Goal: Contribute content: Add original content to the website for others to see

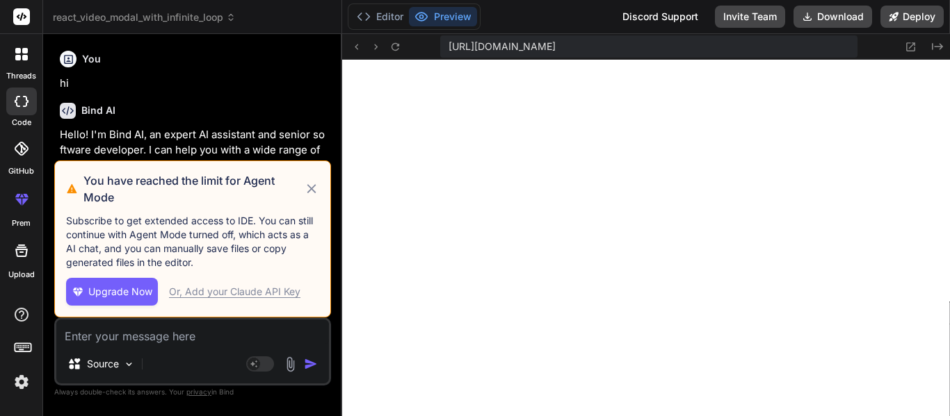
scroll to position [1070, 0]
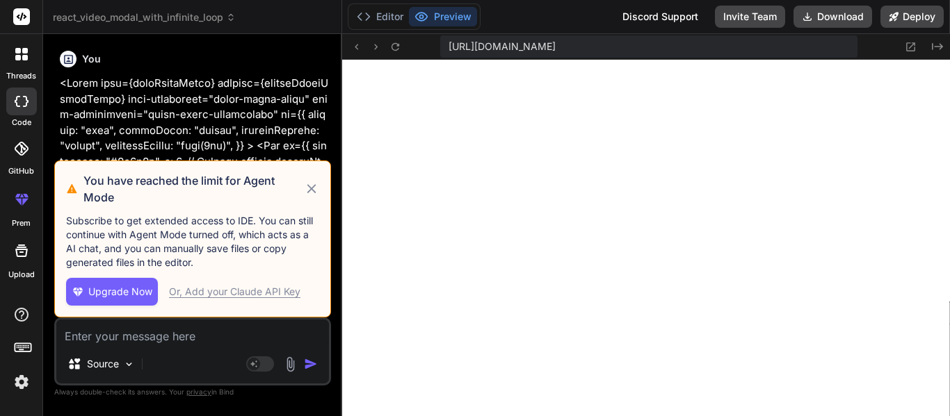
click at [31, 58] on div at bounding box center [21, 54] width 29 height 29
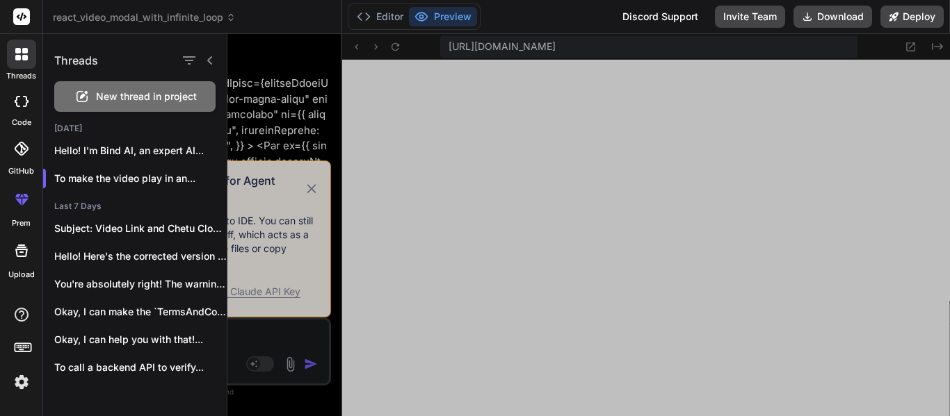
click at [129, 101] on span "New thread in project" at bounding box center [146, 97] width 101 height 14
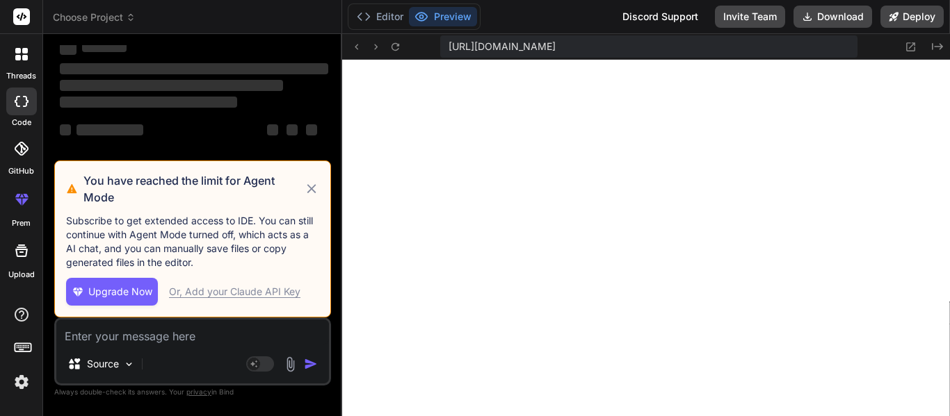
scroll to position [1202, 0]
click at [102, 342] on textarea at bounding box center [192, 332] width 273 height 25
click at [312, 187] on icon at bounding box center [312, 189] width 16 height 17
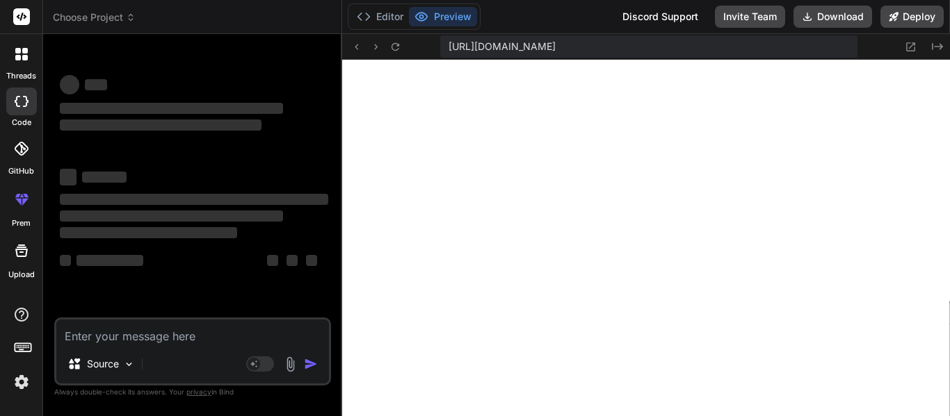
type textarea "x"
click at [131, 330] on textarea at bounding box center [192, 332] width 273 height 25
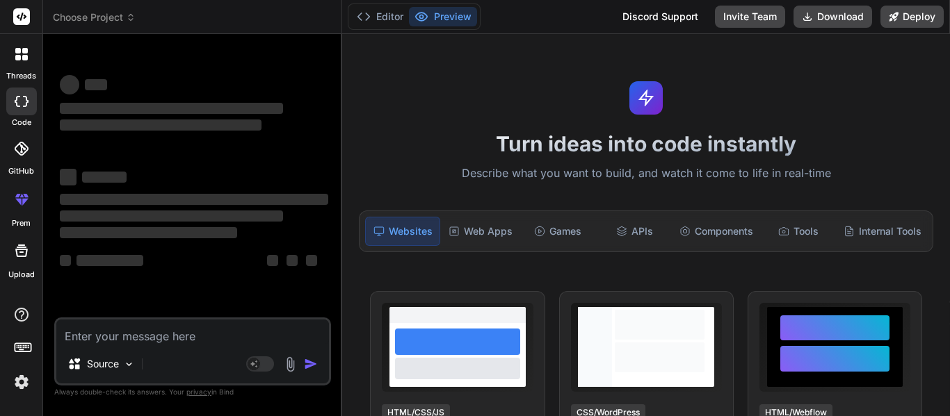
paste textarea "const query = { userType: "institute", $or: [ { Email: { $regex: `@${domain}$` …"
type textarea "const query = { userType: "institute", $or: [ { Email: { $regex: `@${domain}$` …"
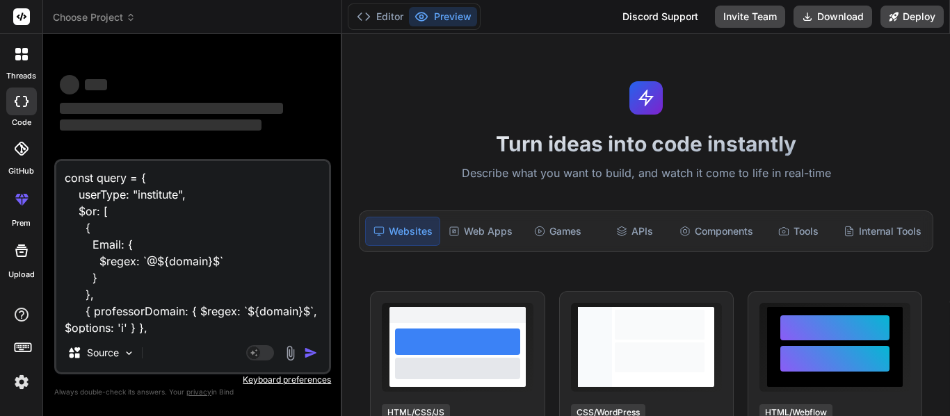
scroll to position [68, 0]
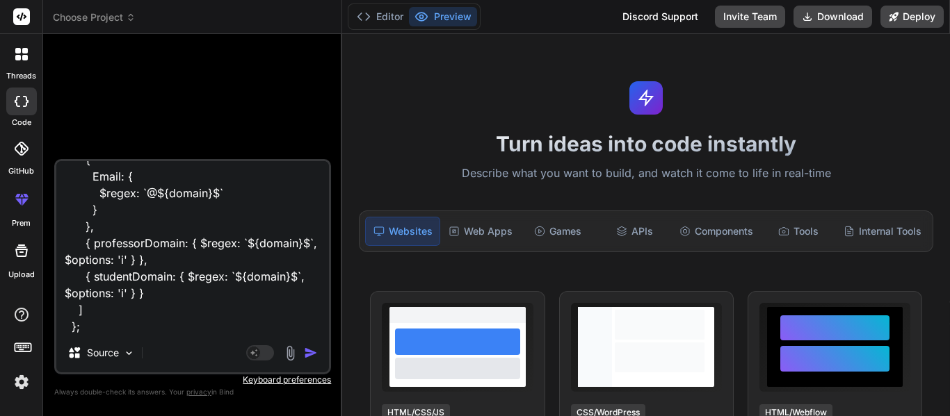
type textarea "x"
type textarea "const query = { userType: "institute", $or: [ { Email: { $regex: `@${domain}$` …"
type textarea "x"
type textarea "const query = { userType: "institute", $or: [ { Email: { $regex: `@${domain}$` …"
type textarea "x"
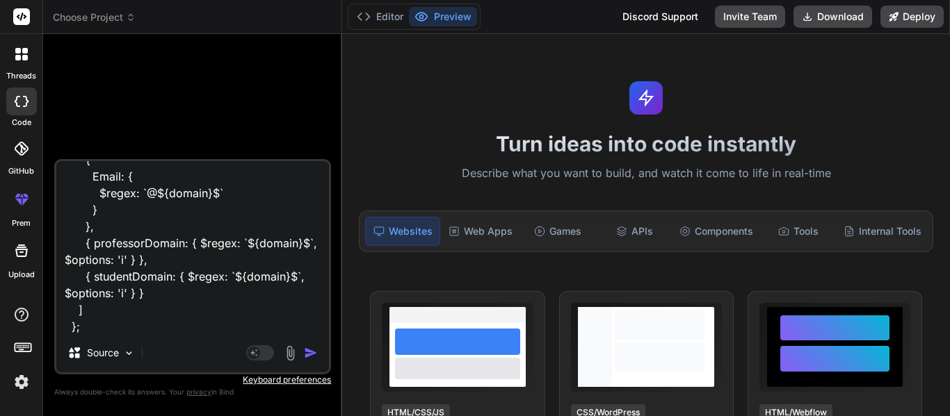
scroll to position [102, 0]
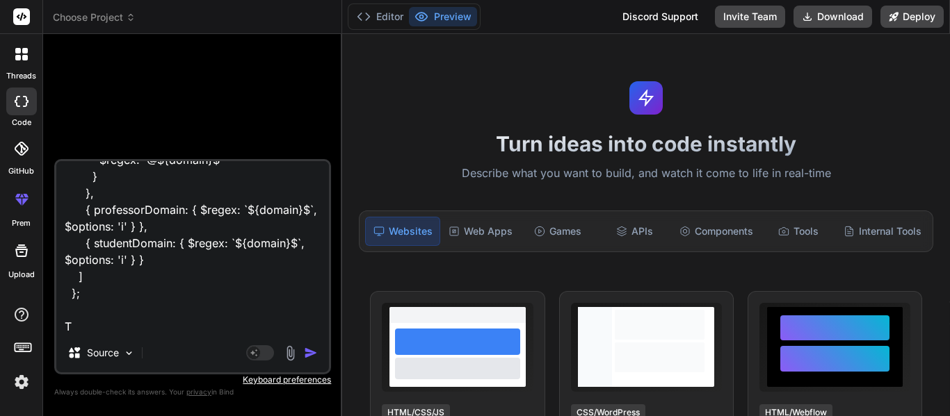
type textarea "const query = { userType: "institute", $or: [ { Email: { $regex: `@${domain}$` …"
type textarea "x"
type textarea "const query = { userType: "institute", $or: [ { Email: { $regex: `@${domain}$` …"
type textarea "x"
type textarea "const query = { userType: "institute", $or: [ { Email: { $regex: `@${domain}$` …"
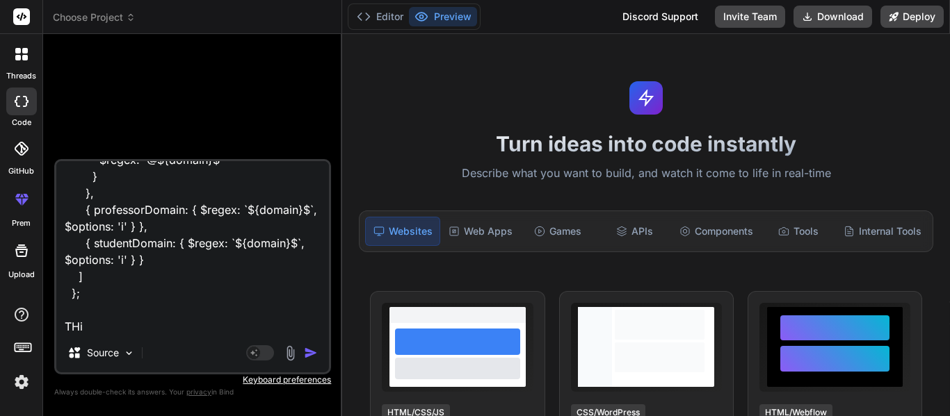
type textarea "x"
type textarea "const query = { userType: "institute", $or: [ { Email: { $regex: `@${domain}$` …"
type textarea "x"
type textarea "const query = { userType: "institute", $or: [ { Email: { $regex: `@${domain}$` …"
type textarea "x"
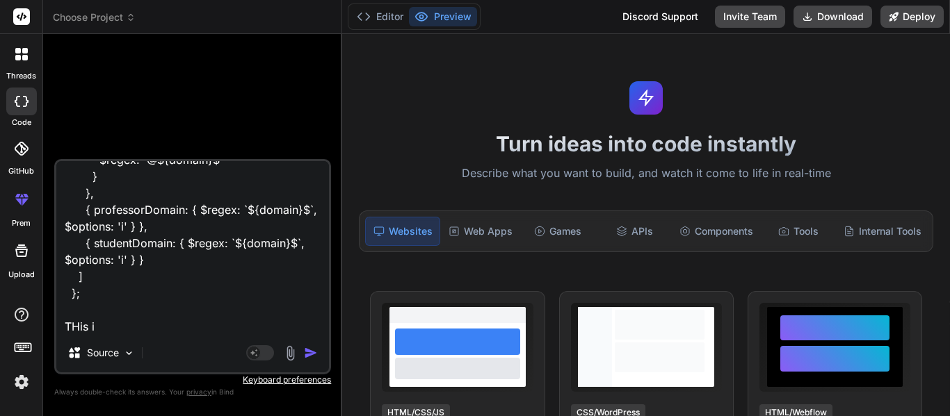
type textarea "const query = { userType: "institute", $or: [ { Email: { $regex: `@${domain}$` …"
type textarea "x"
type textarea "const query = { userType: "institute", $or: [ { Email: { $regex: `@${domain}$` …"
type textarea "x"
type textarea "const query = { userType: "institute", $or: [ { Email: { $regex: `@${domain}$` …"
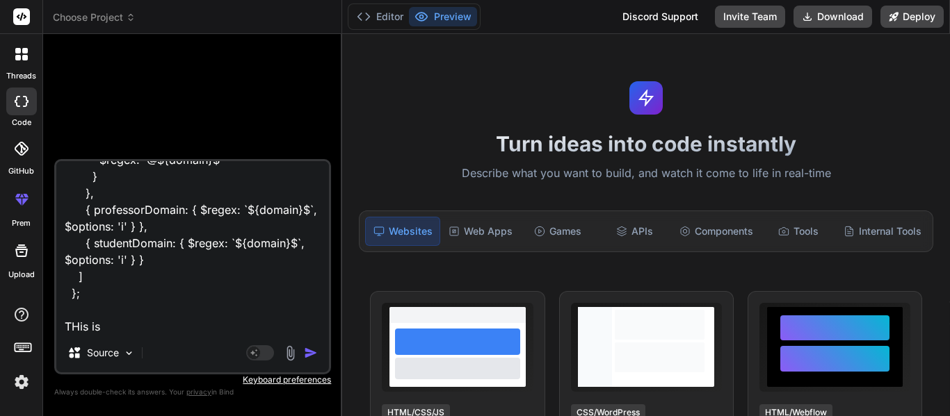
type textarea "x"
type textarea "const query = { userType: "institute", $or: [ { Email: { $regex: `@${domain}$` …"
type textarea "x"
type textarea "const query = { userType: "institute", $or: [ { Email: { $regex: `@${domain}$` …"
type textarea "x"
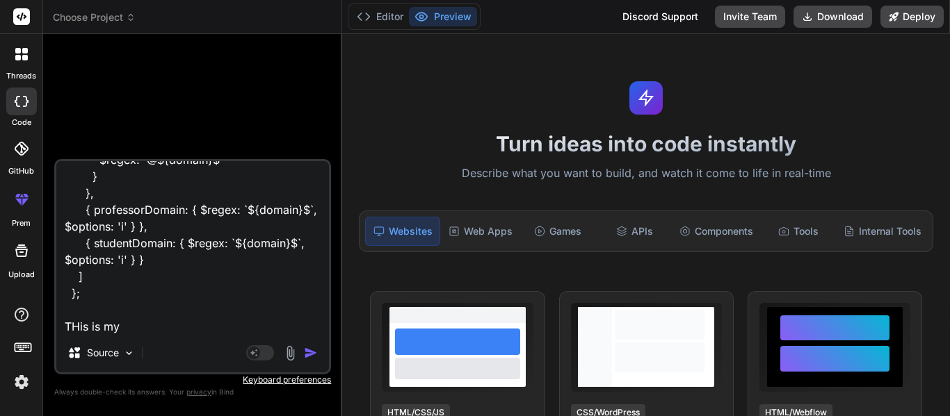
type textarea "const query = { userType: "institute", $or: [ { Email: { $regex: `@${domain}$` …"
type textarea "x"
type textarea "const query = { userType: "institute", $or: [ { Email: { $regex: `@${domain}$` …"
type textarea "x"
type textarea "const query = { userType: "institute", $or: [ { Email: { $regex: `@${domain}$` …"
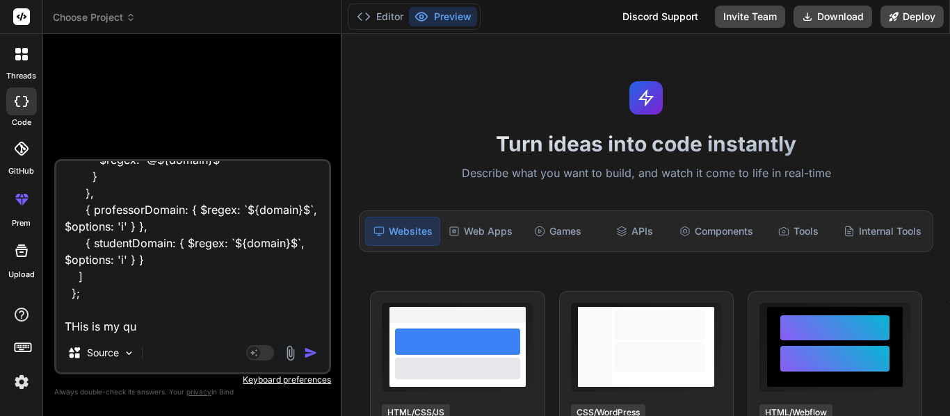
type textarea "x"
type textarea "const query = { userType: "institute", $or: [ { Email: { $regex: `@${domain}$` …"
type textarea "x"
type textarea "const query = { userType: "institute", $or: [ { Email: { $regex: `@${domain}$` …"
type textarea "x"
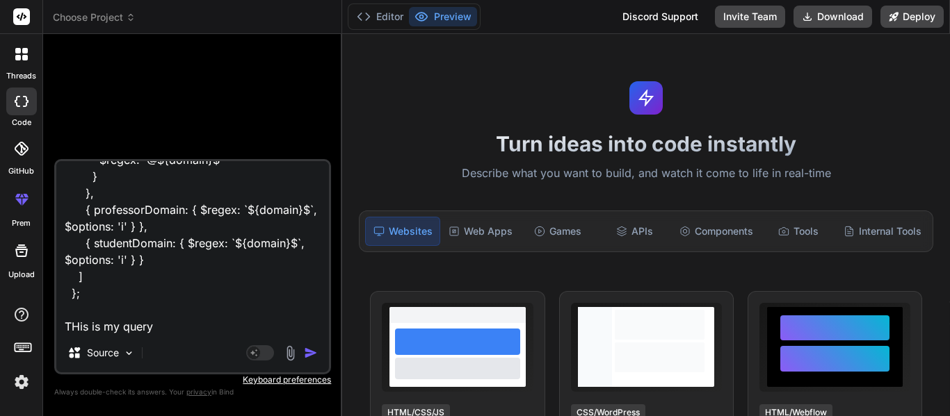
type textarea "const query = { userType: "institute", $or: [ { Email: { $regex: `@${domain}$` …"
type textarea "x"
type textarea "const query = { userType: "institute", $or: [ { Email: { $regex: `@${domain}$` …"
type textarea "x"
type textarea "const query = { userType: "institute", $or: [ { Email: { $regex: `@${domain}$` …"
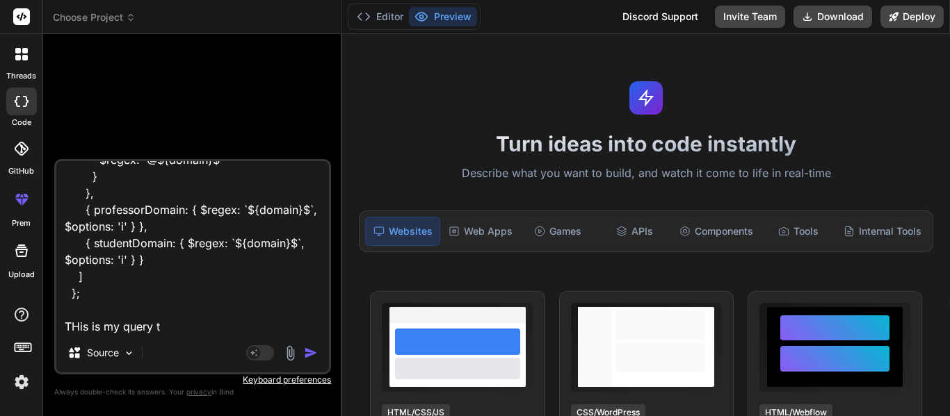
type textarea "x"
type textarea "const query = { userType: "institute", $or: [ { Email: { $regex: `@${domain}$` …"
type textarea "x"
type textarea "const query = { userType: "institute", $or: [ { Email: { $regex: `@${domain}$` …"
type textarea "x"
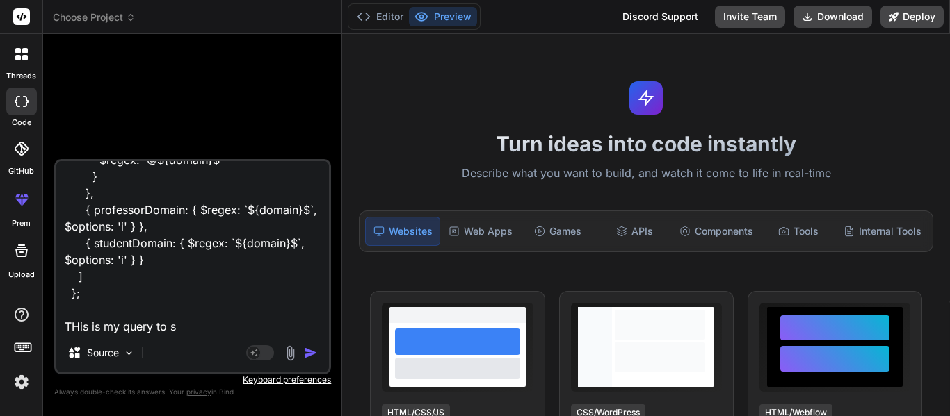
type textarea "const query = { userType: "institute", $or: [ { Email: { $regex: `@${domain}$` …"
type textarea "x"
type textarea "const query = { userType: "institute", $or: [ { Email: { $regex: `@${domain}$` …"
type textarea "x"
type textarea "const query = { userType: "institute", $or: [ { Email: { $regex: `@${domain}$` …"
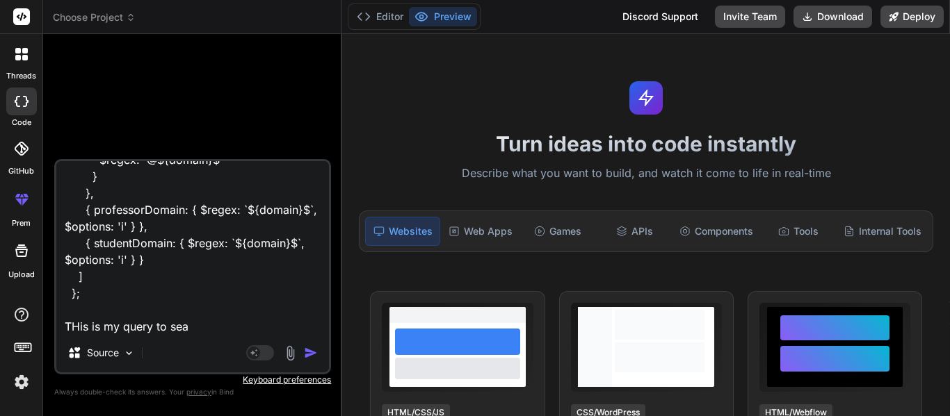
type textarea "x"
type textarea "const query = { userType: "institute", $or: [ { Email: { $regex: `@${domain}$` …"
type textarea "x"
type textarea "const query = { userType: "institute", $or: [ { Email: { $regex: `@${domain}$` …"
type textarea "x"
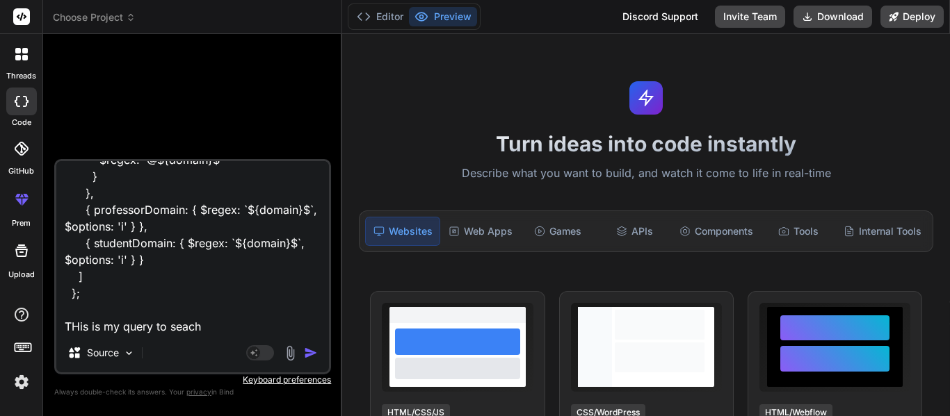
type textarea "const query = { userType: "institute", $or: [ { Email: { $regex: `@${domain}$` …"
type textarea "x"
type textarea "const query = { userType: "institute", $or: [ { Email: { $regex: `@${domain}$` …"
type textarea "x"
type textarea "const query = { userType: "institute", $or: [ { Email: { $regex: `@${domain}$` …"
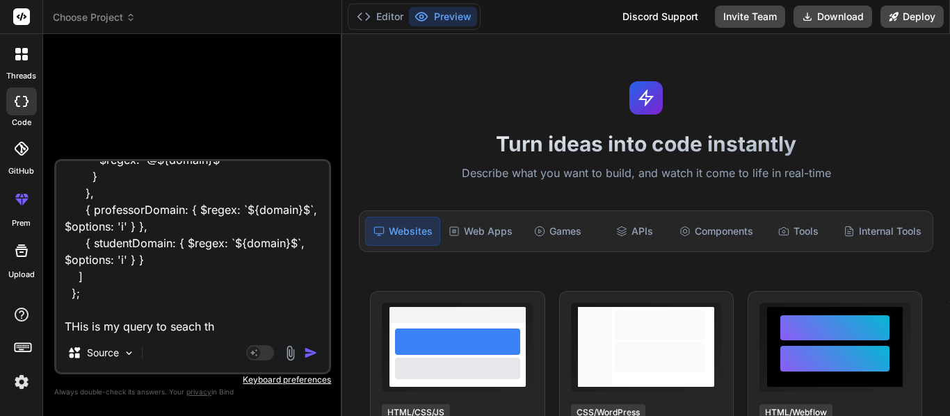
type textarea "x"
type textarea "const query = { userType: "institute", $or: [ { Email: { $regex: `@${domain}$` …"
type textarea "x"
type textarea "const query = { userType: "institute", $or: [ { Email: { $regex: `@${domain}$` …"
type textarea "x"
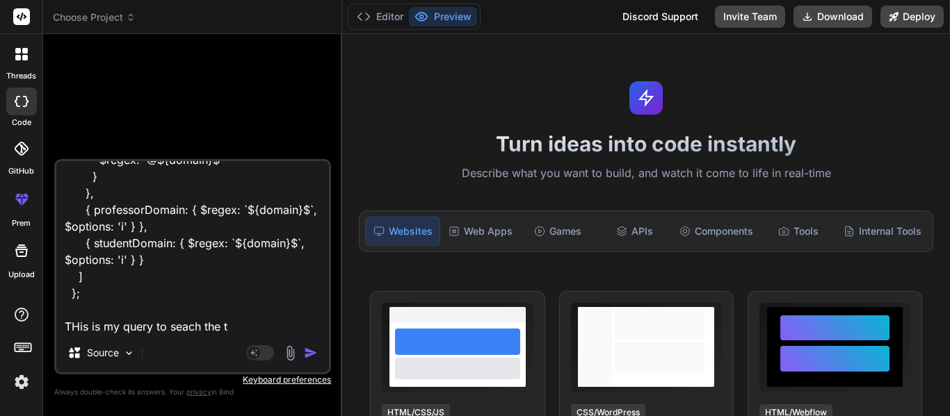
type textarea "const query = { userType: "institute", $or: [ { Email: { $regex: `@${domain}$` …"
type textarea "x"
type textarea "const query = { userType: "institute", $or: [ { Email: { $regex: `@${domain}$` …"
type textarea "x"
type textarea "const query = { userType: "institute", $or: [ { Email: { $regex: `@${domain}$` …"
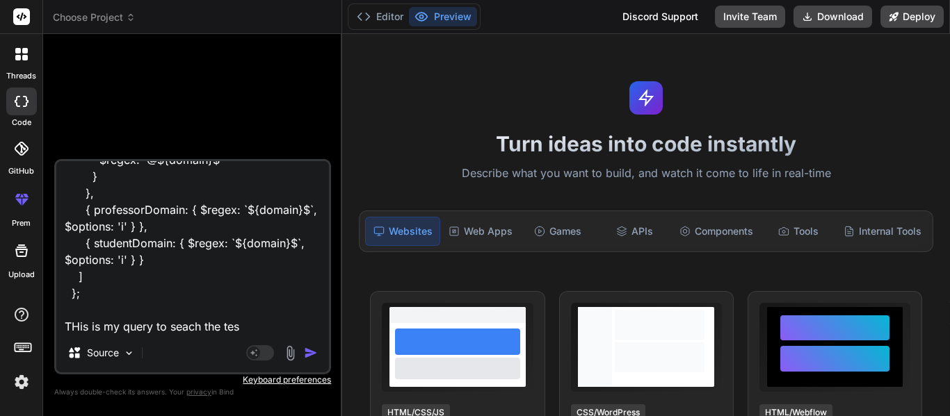
type textarea "x"
type textarea "const query = { userType: "institute", $or: [ { Email: { $regex: `@${domain}$` …"
type textarea "x"
type textarea "const query = { userType: "institute", $or: [ { Email: { $regex: `@${domain}$` …"
type textarea "x"
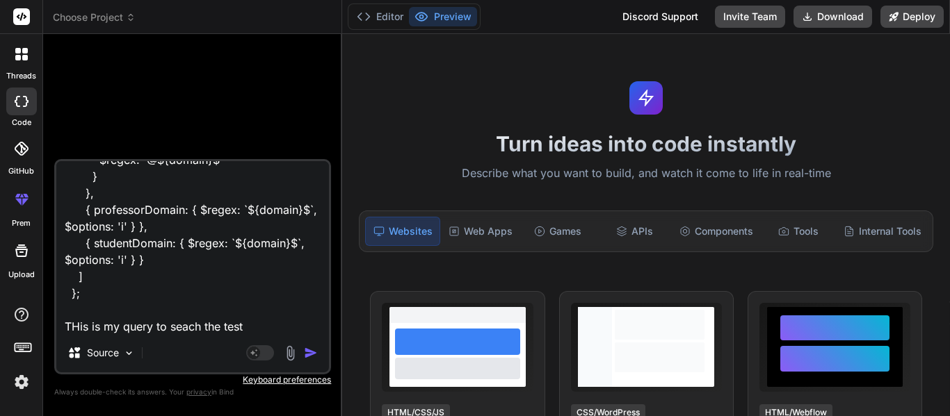
type textarea "const query = { userType: "institute", $or: [ { Email: { $regex: `@${domain}$` …"
type textarea "x"
type textarea "const query = { userType: "institute", $or: [ { Email: { $regex: `@${domain}$` …"
type textarea "x"
type textarea "const query = { userType: "institute", $or: [ { Email: { $regex: `@${domain}$` …"
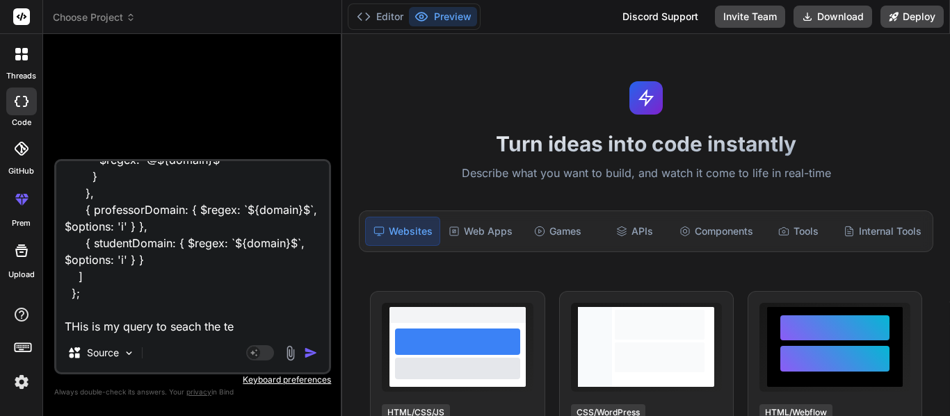
type textarea "x"
type textarea "const query = { userType: "institute", $or: [ { Email: { $regex: `@${domain}$` …"
type textarea "x"
type textarea "const query = { userType: "institute", $or: [ { Email: { $regex: `@${domain}$` …"
type textarea "x"
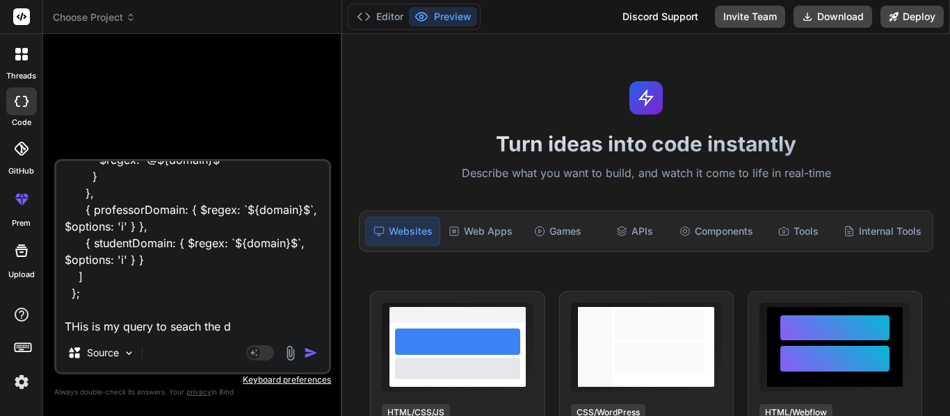
type textarea "const query = { userType: "institute", $or: [ { Email: { $regex: `@${domain}$` …"
type textarea "x"
type textarea "const query = { userType: "institute", $or: [ { Email: { $regex: `@${domain}$` …"
type textarea "x"
type textarea "const query = { userType: "institute", $or: [ { Email: { $regex: `@${domain}$` …"
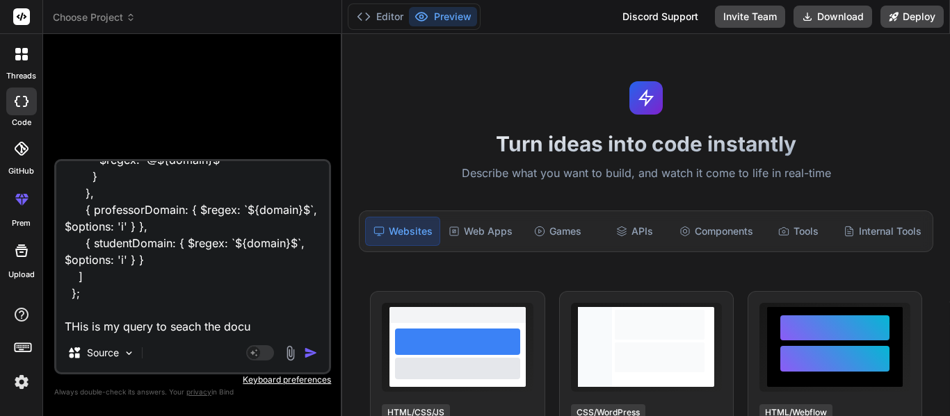
type textarea "x"
type textarea "const query = { userType: "institute", $or: [ { Email: { $regex: `@${domain}$` …"
type textarea "x"
type textarea "const query = { userType: "institute", $or: [ { Email: { $regex: `@${domain}$` …"
type textarea "x"
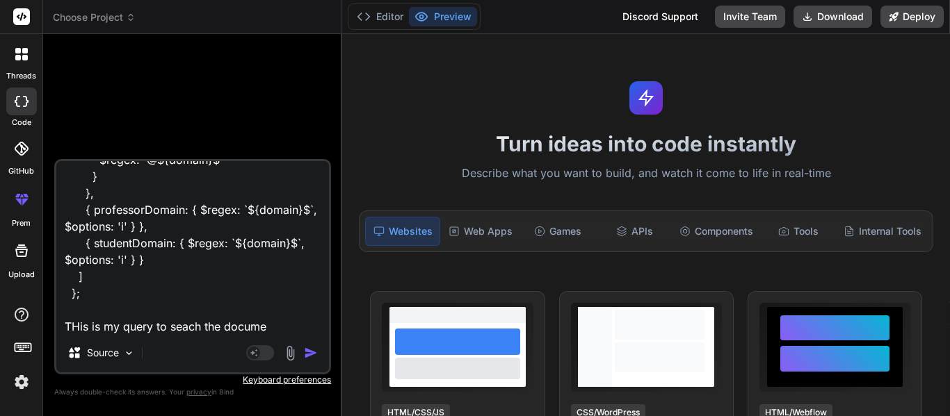
type textarea "const query = { userType: "institute", $or: [ { Email: { $regex: `@${domain}$` …"
type textarea "x"
type textarea "const query = { userType: "institute", $or: [ { Email: { $regex: `@${domain}$` …"
type textarea "x"
type textarea "const query = { userType: "institute", $or: [ { Email: { $regex: `@${domain}$` …"
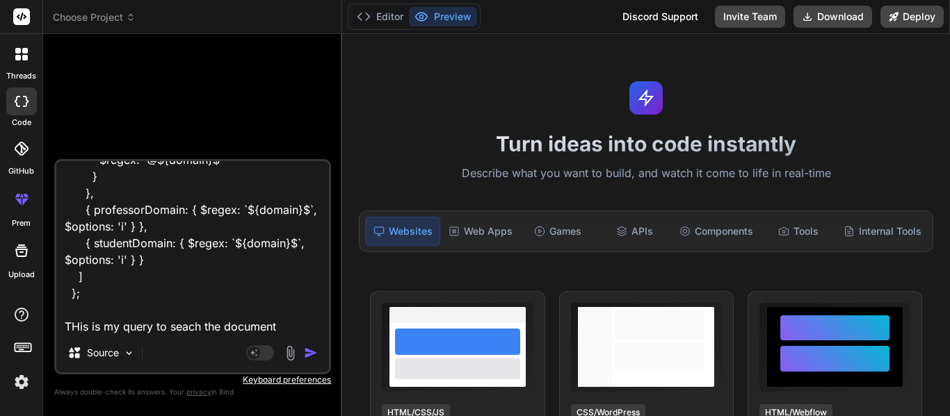
type textarea "x"
type textarea "const query = { userType: "institute", $or: [ { Email: { $regex: `@${domain}$` …"
type textarea "x"
type textarea "const query = { userType: "institute", $or: [ { Email: { $regex: `@${domain}$` …"
type textarea "x"
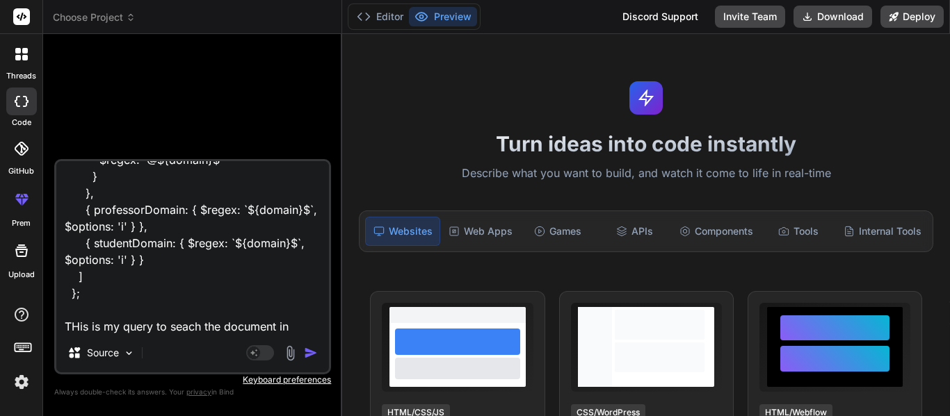
type textarea "const query = { userType: "institute", $or: [ { Email: { $regex: `@${domain}$` …"
type textarea "x"
type textarea "const query = { userType: "institute", $or: [ { Email: { $regex: `@${domain}$` …"
type textarea "x"
type textarea "const query = { userType: "institute", $or: [ { Email: { $regex: `@${domain}$` …"
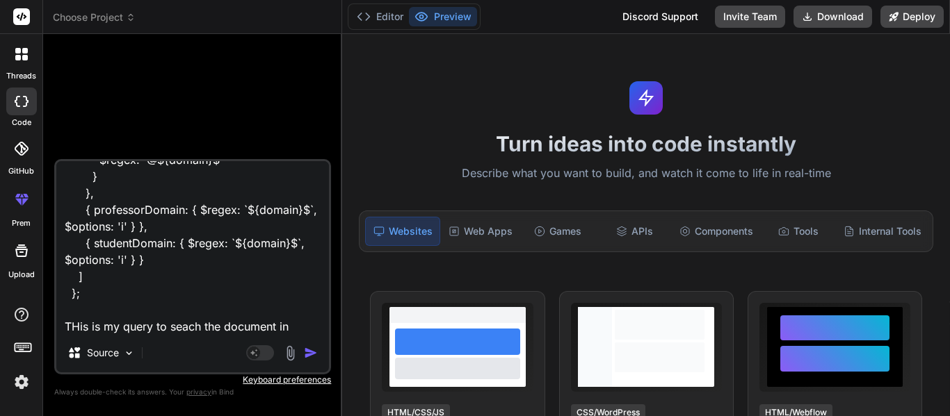
type textarea "x"
type textarea "const query = { userType: "institute", $or: [ { Email: { $regex: `@${domain}$` …"
type textarea "x"
type textarea "const query = { userType: "institute", $or: [ { Email: { $regex: `@${domain}$` …"
type textarea "x"
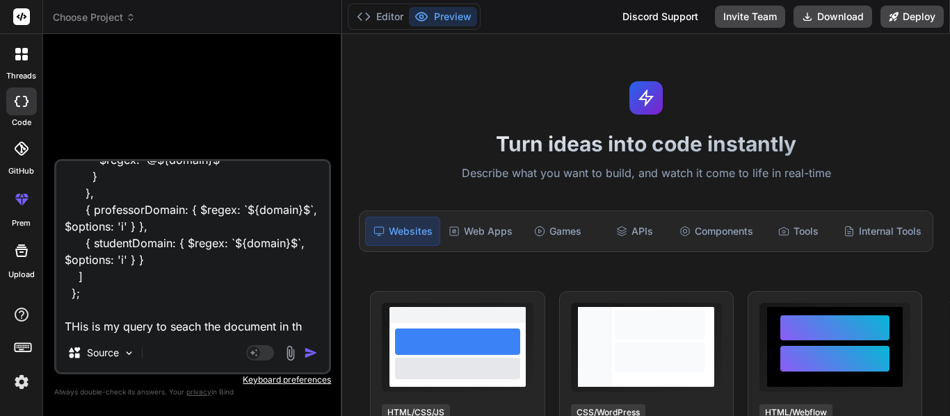
type textarea "const query = { userType: "institute", $or: [ { Email: { $regex: `@${domain}$` …"
type textarea "x"
type textarea "const query = { userType: "institute", $or: [ { Email: { $regex: `@${domain}$` …"
type textarea "x"
type textarea "const query = { userType: "institute", $or: [ { Email: { $regex: `@${domain}$` …"
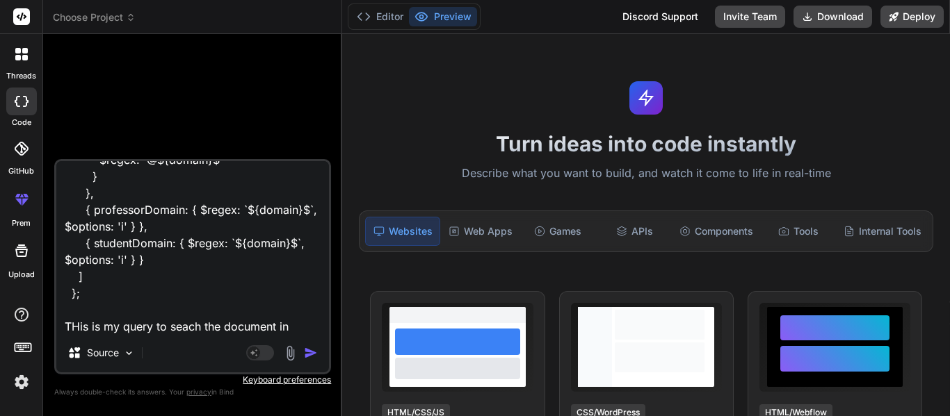
type textarea "x"
type textarea "const query = { userType: "institute", $or: [ { Email: { $regex: `@${domain}$` …"
type textarea "x"
type textarea "const query = { userType: "institute", $or: [ { Email: { $regex: `@${domain}$` …"
type textarea "x"
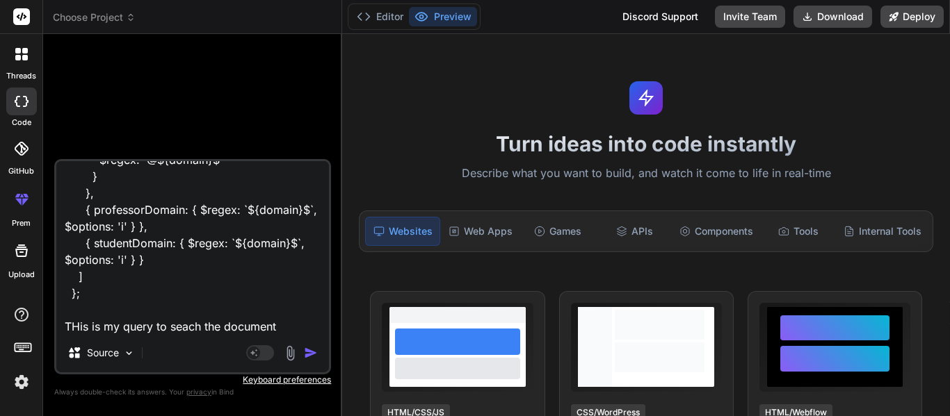
type textarea "const query = { userType: "institute", $or: [ { Email: { $regex: `@${domain}$` …"
type textarea "x"
type textarea "const query = { userType: "institute", $or: [ { Email: { $regex: `@${domain}$` …"
type textarea "x"
type textarea "const query = { userType: "institute", $or: [ { Email: { $regex: `@${domain}$` …"
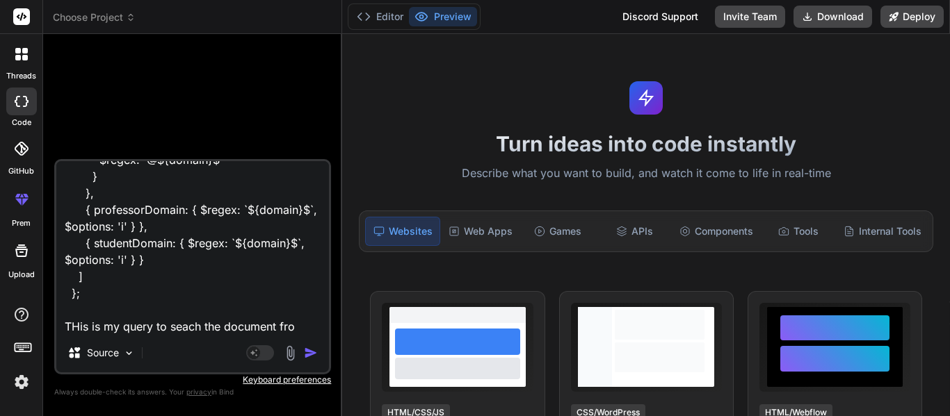
type textarea "x"
type textarea "const query = { userType: "institute", $or: [ { Email: { $regex: `@${domain}$` …"
type textarea "x"
type textarea "const query = { userType: "institute", $or: [ { Email: { $regex: `@${domain}$` …"
type textarea "x"
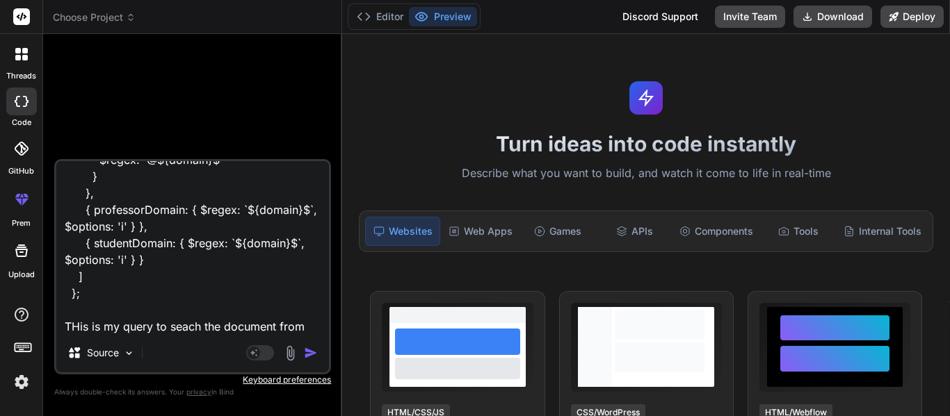
type textarea "const query = { userType: "institute", $or: [ { Email: { $regex: `@${domain}$` …"
type textarea "x"
type textarea "const query = { userType: "institute", $or: [ { Email: { $regex: `@${domain}$` …"
type textarea "x"
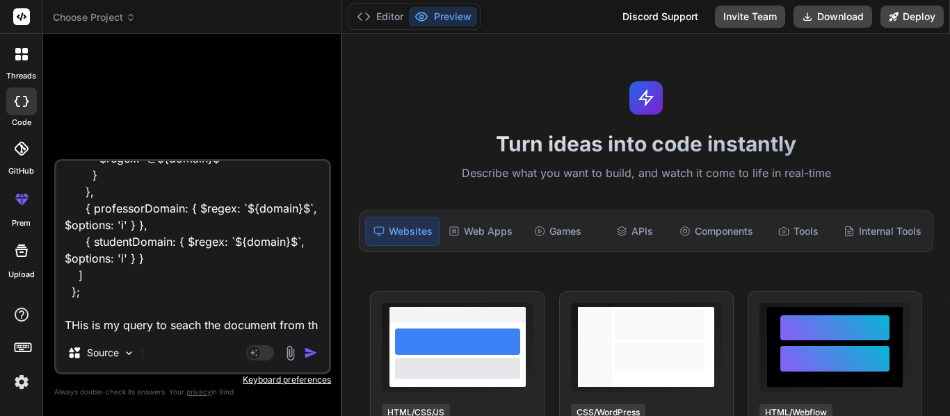
type textarea "const query = { userType: "institute", $or: [ { Email: { $regex: `@${domain}$` …"
type textarea "x"
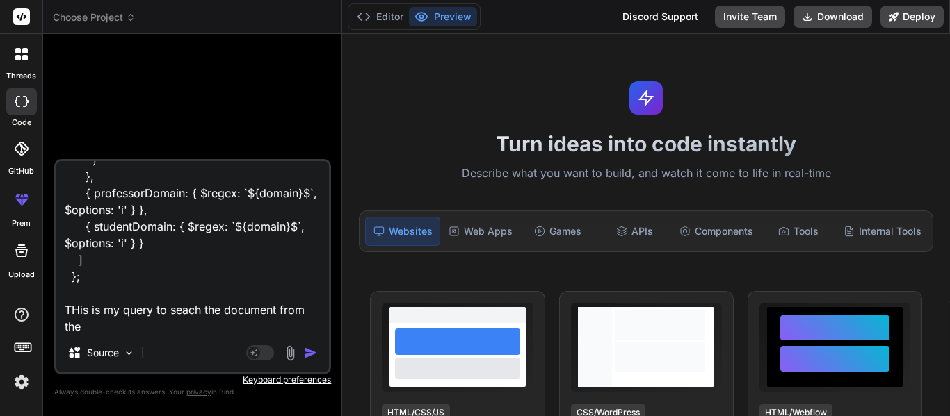
type textarea "const query = { userType: "institute", $or: [ { Email: { $regex: `@${domain}$` …"
type textarea "x"
type textarea "const query = { userType: "institute", $or: [ { Email: { $regex: `@${domain}$` …"
type textarea "x"
type textarea "const query = { userType: "institute", $or: [ { Email: { $regex: `@${domain}$` …"
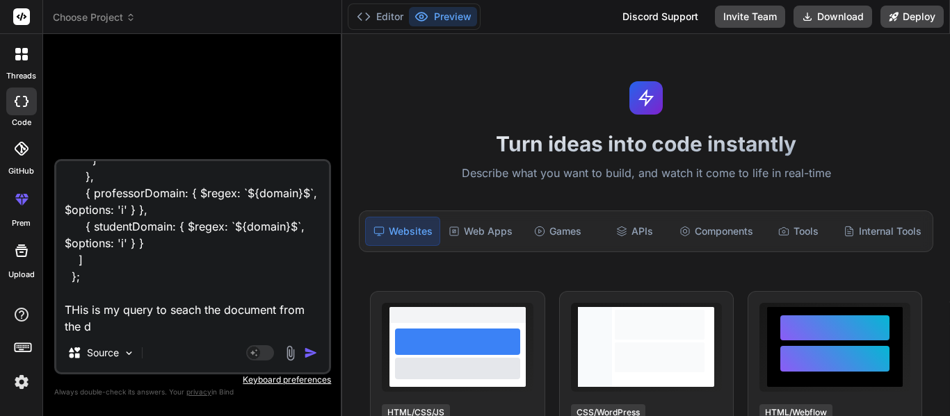
type textarea "x"
type textarea "const query = { userType: "institute", $or: [ { Email: { $regex: `@${domain}$` …"
type textarea "x"
type textarea "const query = { userType: "institute", $or: [ { Email: { $regex: `@${domain}$` …"
type textarea "x"
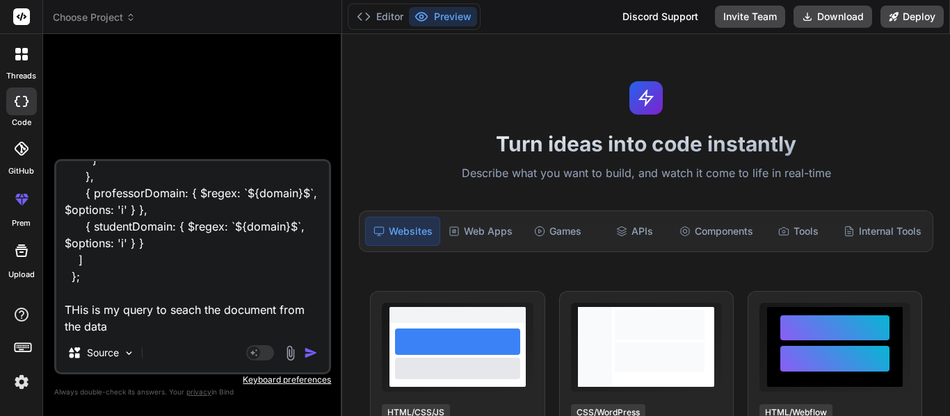
type textarea "const query = { userType: "institute", $or: [ { Email: { $regex: `@${domain}$` …"
type textarea "x"
type textarea "const query = { userType: "institute", $or: [ { Email: { $regex: `@${domain}$` …"
type textarea "x"
type textarea "const query = { userType: "institute", $or: [ { Email: { $regex: `@${domain}$` …"
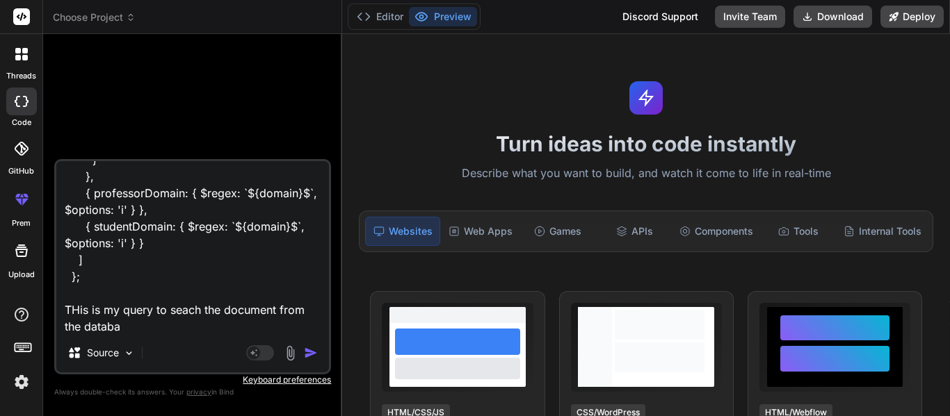
type textarea "x"
type textarea "const query = { userType: "institute", $or: [ { Email: { $regex: `@${domain}$` …"
type textarea "x"
type textarea "const query = { userType: "institute", $or: [ { Email: { $regex: `@${domain}$` …"
type textarea "x"
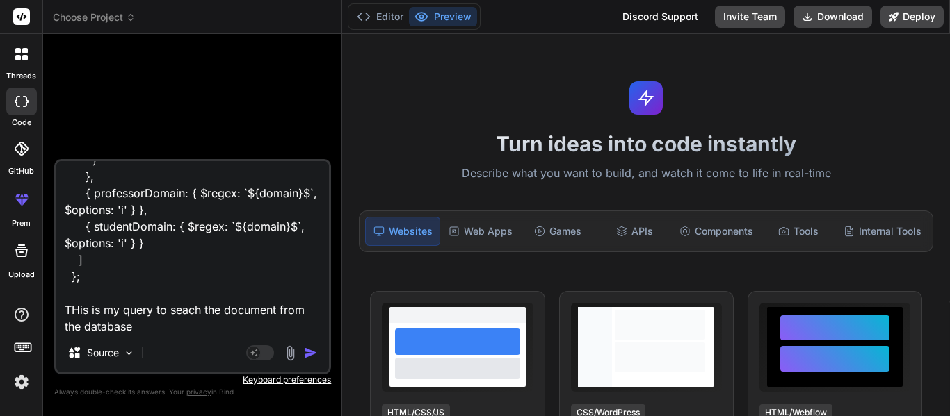
type textarea "const query = { userType: "institute", $or: [ { Email: { $regex: `@${domain}$` …"
type textarea "x"
type textarea "const query = { userType: "institute", $or: [ { Email: { $regex: `@${domain}$` …"
type textarea "x"
type textarea "const query = { userType: "institute", $or: [ { Email: { $regex: `@${domain}$` …"
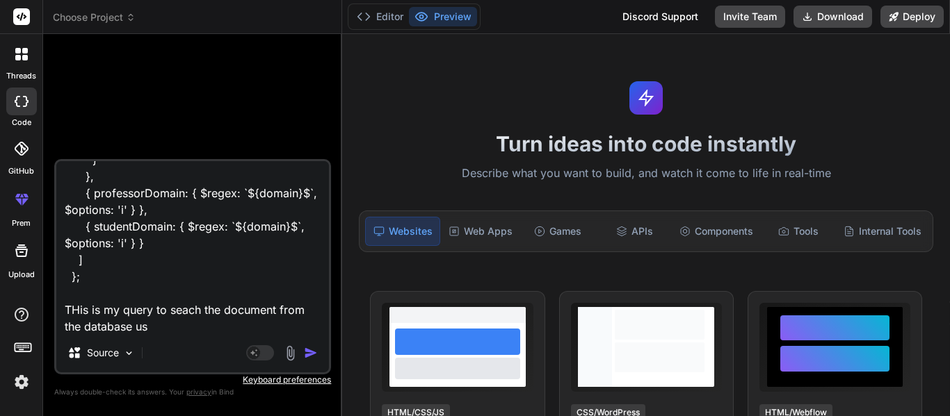
type textarea "x"
type textarea "const query = { userType: "institute", $or: [ { Email: { $regex: `@${domain}$` …"
type textarea "x"
type textarea "const query = { userType: "institute", $or: [ { Email: { $regex: `@${domain}$` …"
type textarea "x"
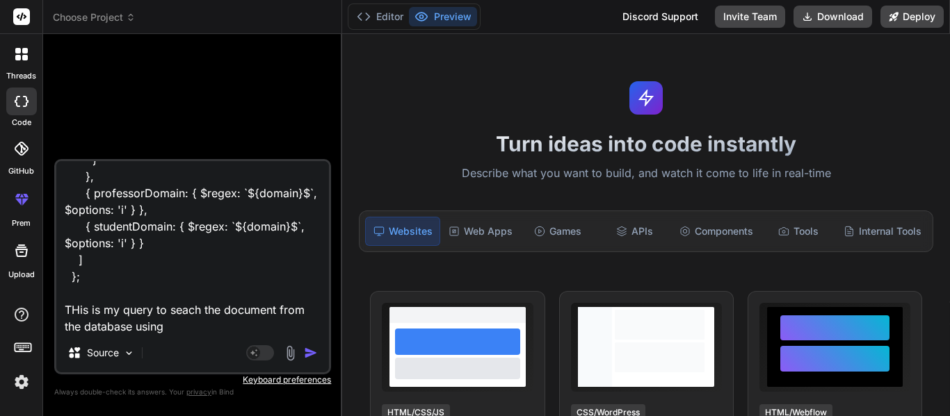
type textarea "const query = { userType: "institute", $or: [ { Email: { $regex: `@${domain}$` …"
type textarea "x"
type textarea "const query = { userType: "institute", $or: [ { Email: { $regex: `@${domain}$` …"
type textarea "x"
type textarea "const query = { userType: "institute", $or: [ { Email: { $regex: `@${domain}$` …"
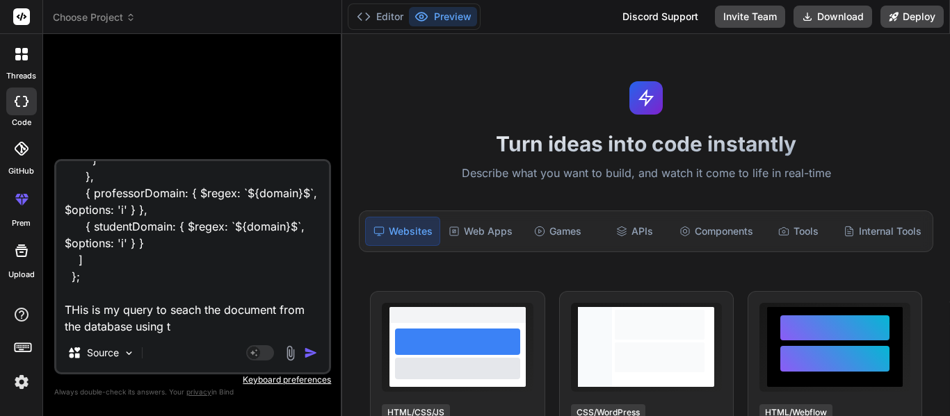
type textarea "x"
type textarea "const query = { userType: "institute", $or: [ { Email: { $regex: `@${domain}$` …"
type textarea "x"
type textarea "const query = { userType: "institute", $or: [ { Email: { $regex: `@${domain}$` …"
type textarea "x"
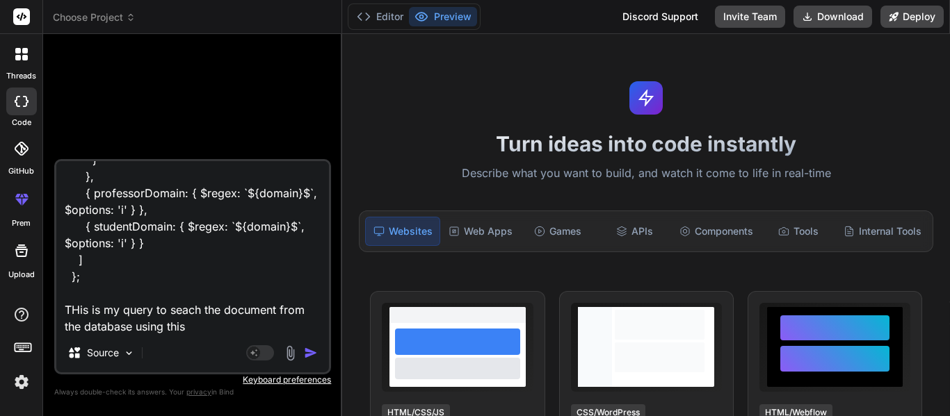
type textarea "const query = { userType: "institute", $or: [ { Email: { $regex: `@${domain}$` …"
type textarea "x"
type textarea "const query = { userType: "institute", $or: [ { Email: { $regex: `@${domain}$` …"
type textarea "x"
type textarea "const query = { userType: "institute", $or: [ { Email: { $regex: `@${domain}$` …"
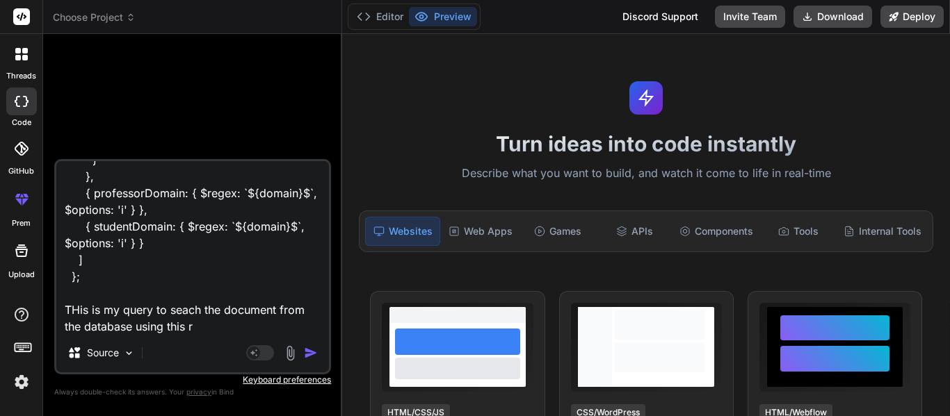
type textarea "x"
type textarea "const query = { userType: "institute", $or: [ { Email: { $regex: `@${domain}$` …"
type textarea "x"
type textarea "const query = { userType: "institute", $or: [ { Email: { $regex: `@${domain}$` …"
type textarea "x"
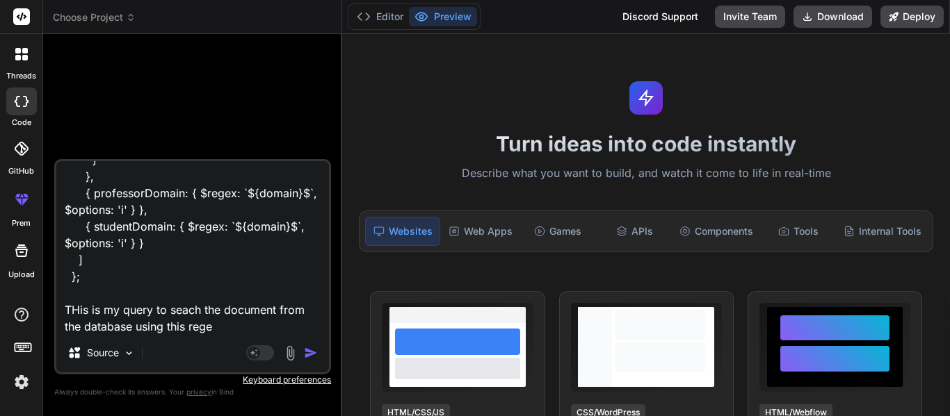
type textarea "const query = { userType: "institute", $or: [ { Email: { $regex: `@${domain}$` …"
type textarea "x"
type textarea "const query = { userType: "institute", $or: [ { Email: { $regex: `@${domain}$` …"
type textarea "x"
type textarea "const query = { userType: "institute", $or: [ { Email: { $regex: `@${domain}$` …"
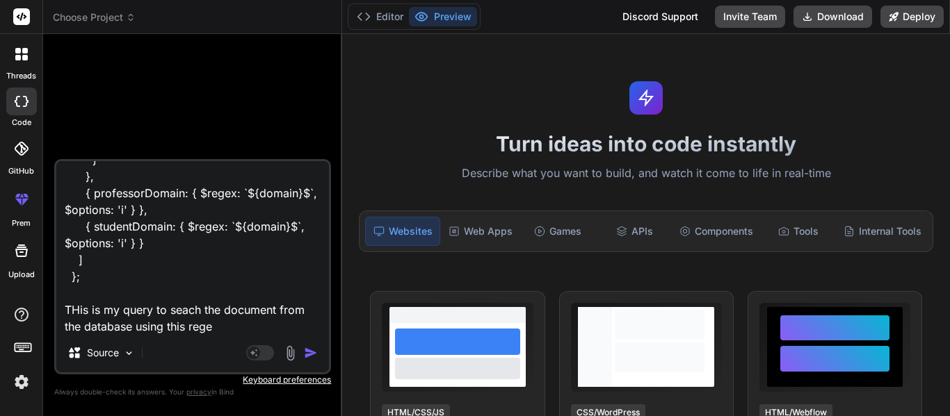
type textarea "x"
type textarea "const query = { userType: "institute", $or: [ { Email: { $regex: `@${domain}$` …"
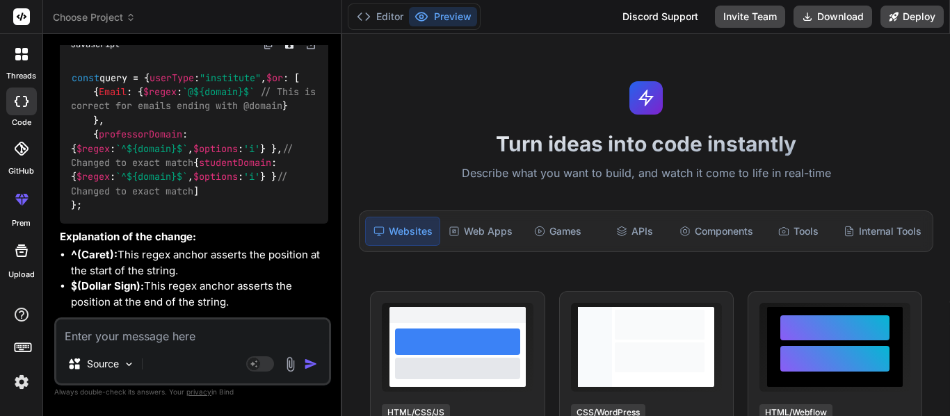
scroll to position [348, 0]
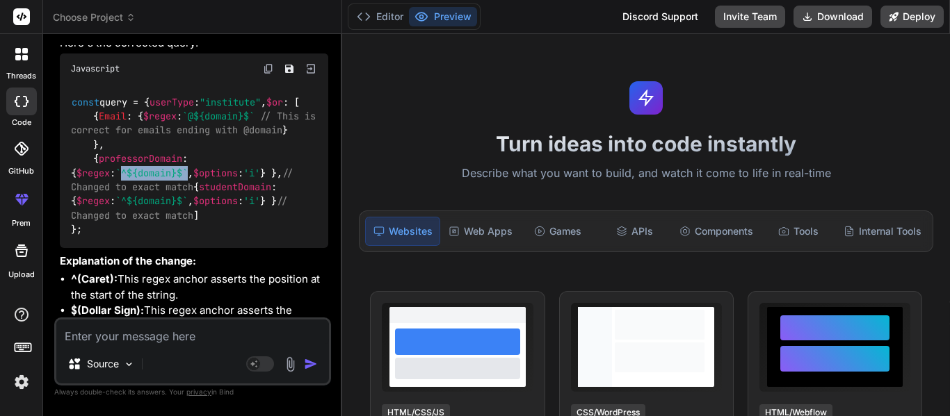
drag, startPoint x: 75, startPoint y: 243, endPoint x: 143, endPoint y: 245, distance: 67.5
click at [143, 179] on span "`^ ${domain} $`" at bounding box center [151, 173] width 72 height 13
copy span "^ ${domain} $`"
drag, startPoint x: 69, startPoint y: 239, endPoint x: 92, endPoint y: 239, distance: 22.9
click at [92, 239] on div "const query = { userType : "institute" , $or : [ { Email : { $regex : `@ ${doma…" at bounding box center [194, 166] width 268 height 164
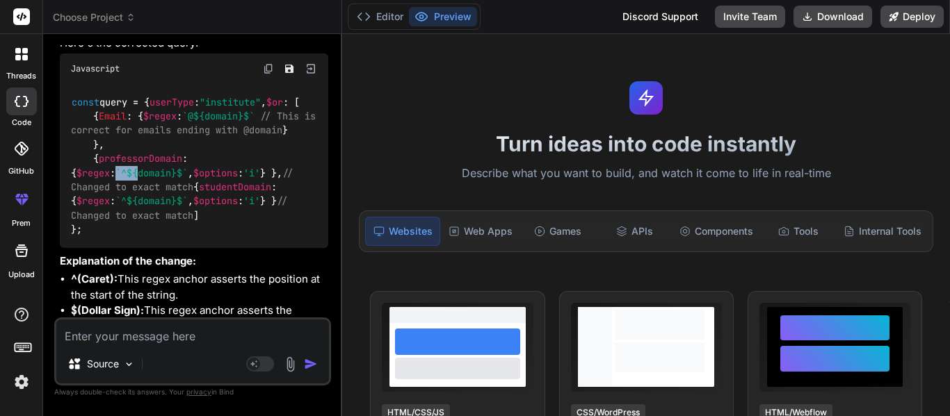
click at [67, 241] on div "const query = { userType : "institute" , $or : [ { Email : { $regex : `@ ${doma…" at bounding box center [194, 166] width 268 height 164
drag, startPoint x: 72, startPoint y: 242, endPoint x: 143, endPoint y: 245, distance: 71.7
click at [143, 179] on span "`^ ${domain} $`" at bounding box center [151, 173] width 72 height 13
copy span "`^ ${domain} $`"
drag, startPoint x: 72, startPoint y: 280, endPoint x: 143, endPoint y: 288, distance: 72.0
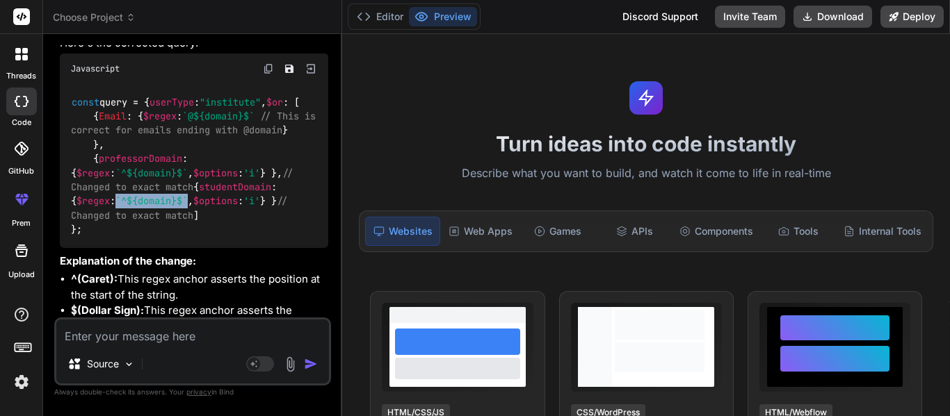
click at [143, 208] on span "`^ ${domain} $`" at bounding box center [151, 201] width 72 height 13
copy span "`^ ${domain} $`"
